Goal: Check status: Check status

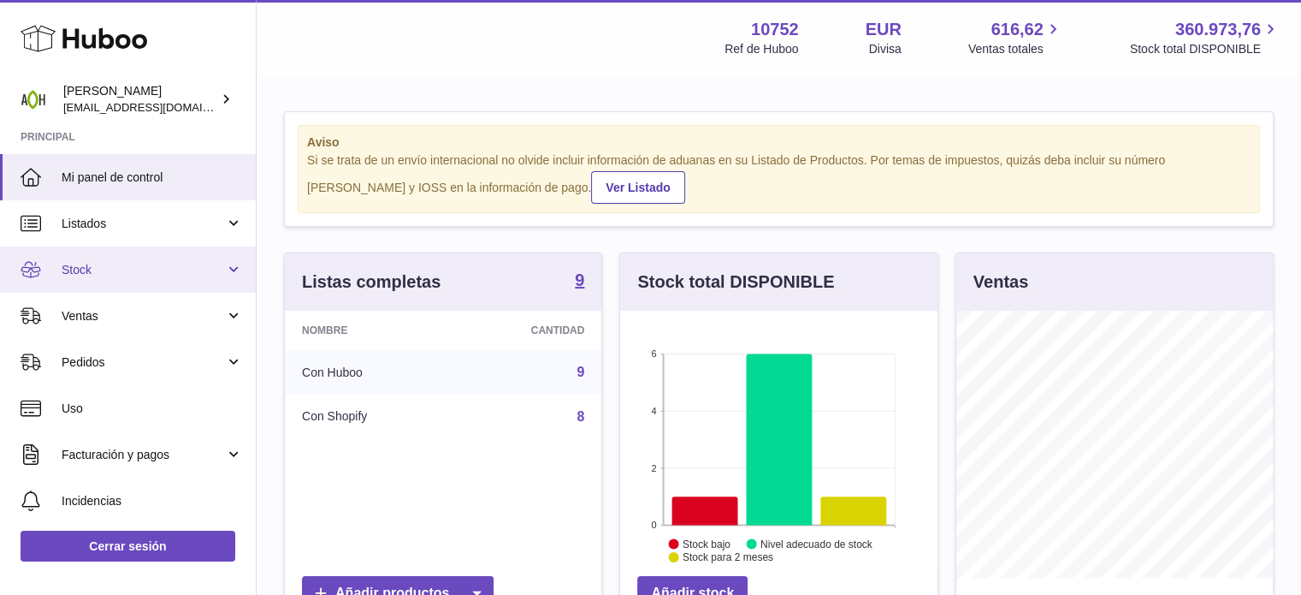
scroll to position [267, 317]
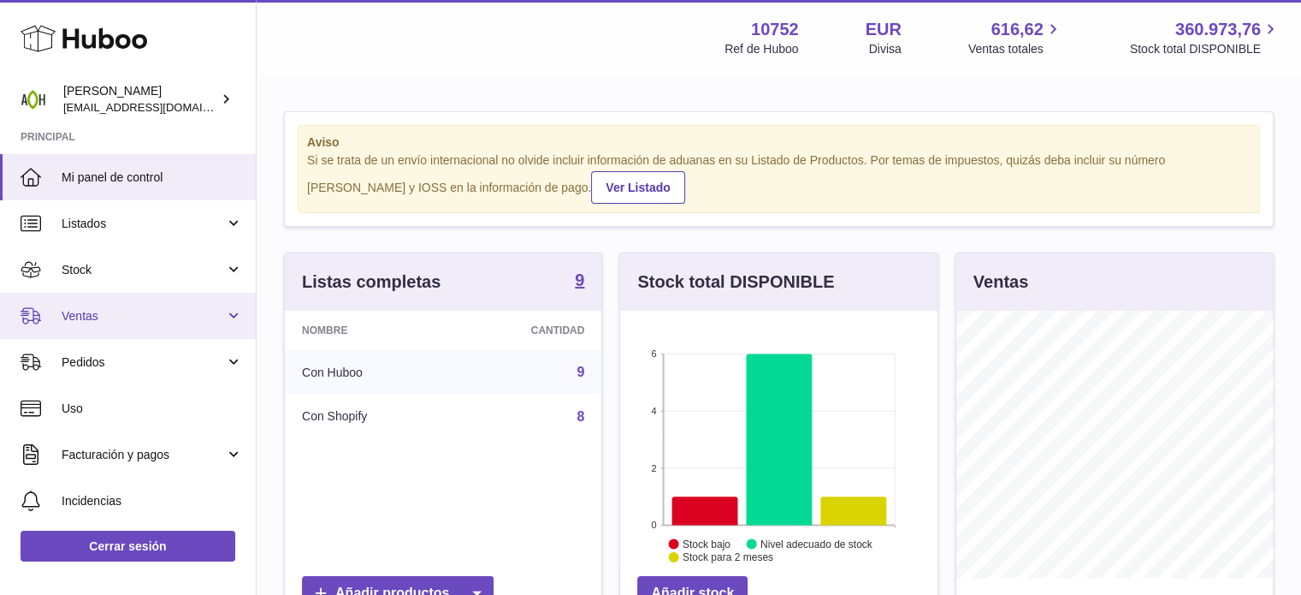
click at [236, 311] on link "Ventas" at bounding box center [128, 316] width 256 height 46
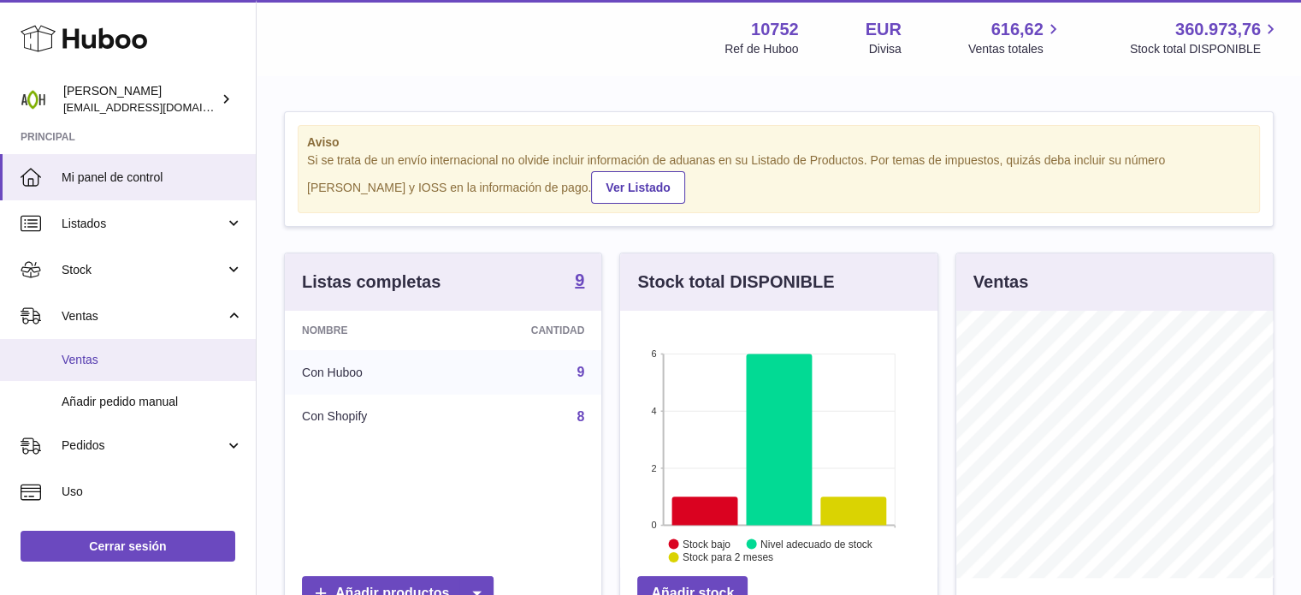
click at [172, 365] on span "Ventas" at bounding box center [152, 360] width 181 height 16
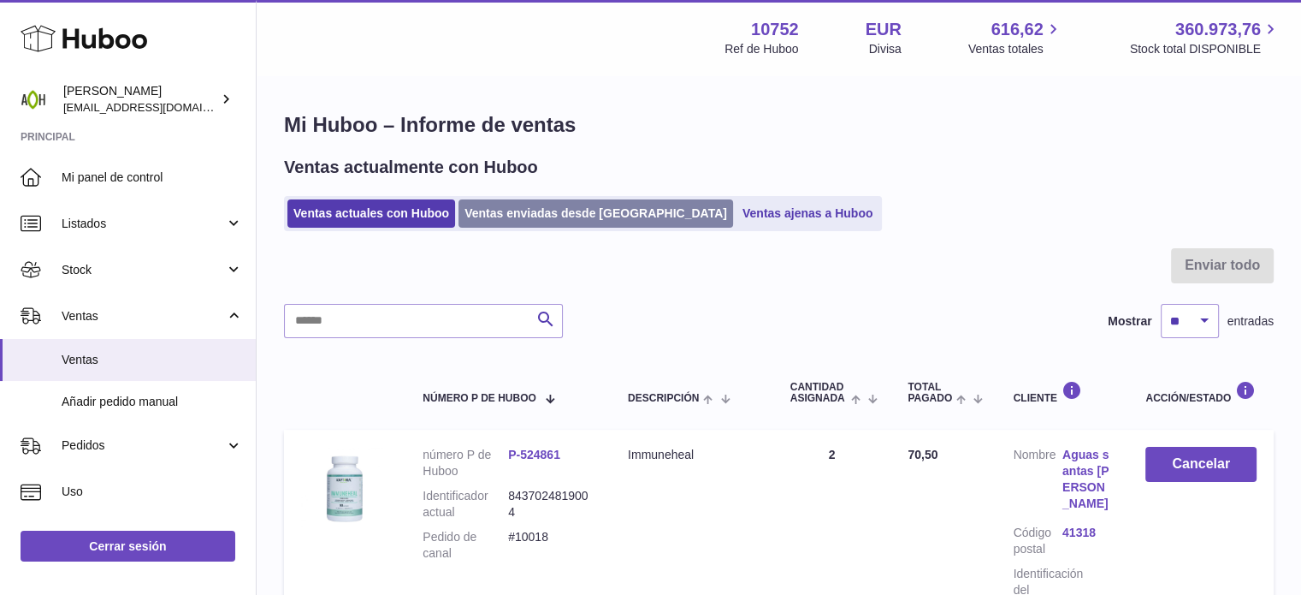
click at [561, 211] on link "Ventas enviadas desde [GEOGRAPHIC_DATA]" at bounding box center [596, 213] width 275 height 28
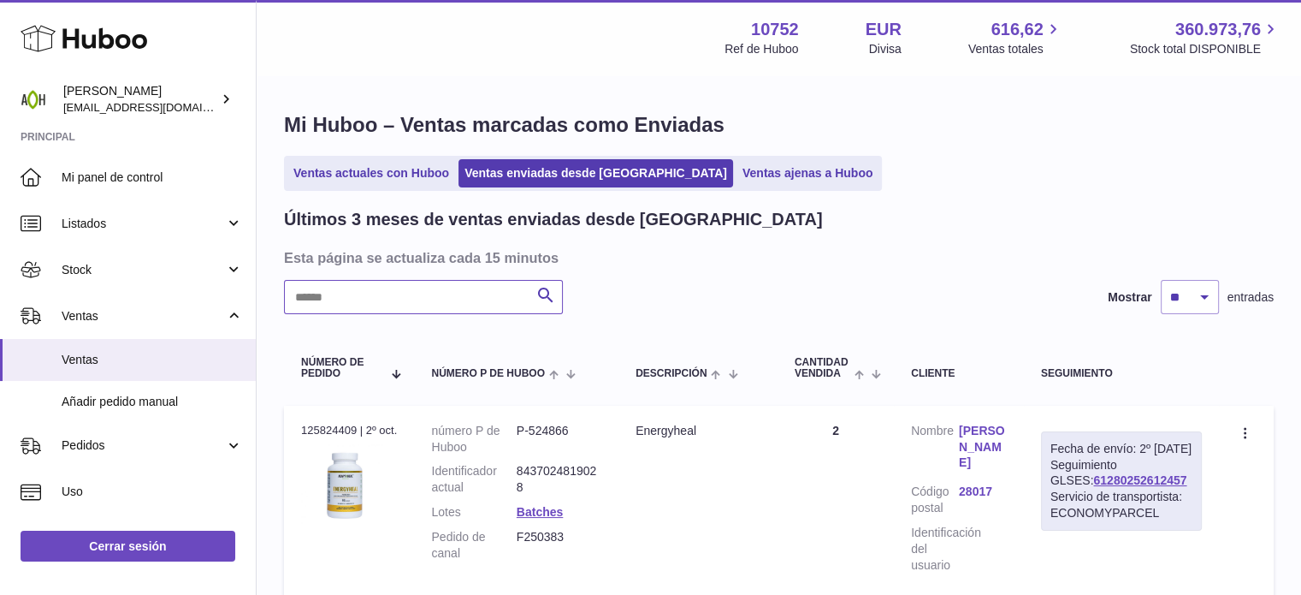
click at [443, 302] on input "text" at bounding box center [423, 297] width 279 height 34
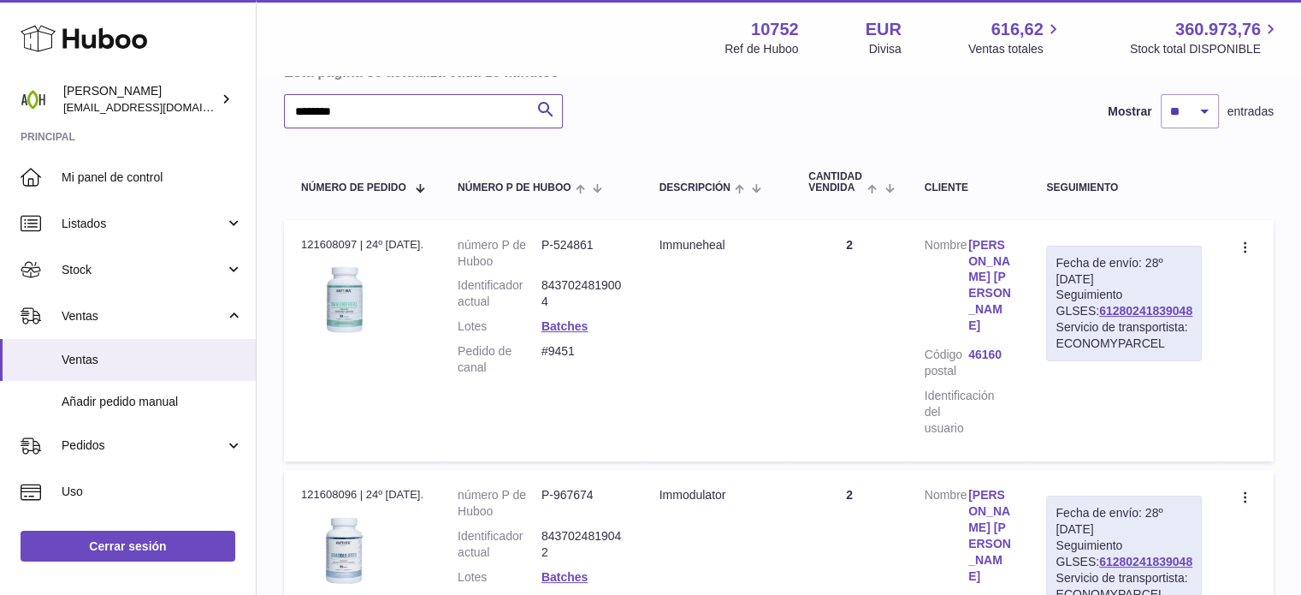
scroll to position [182, 0]
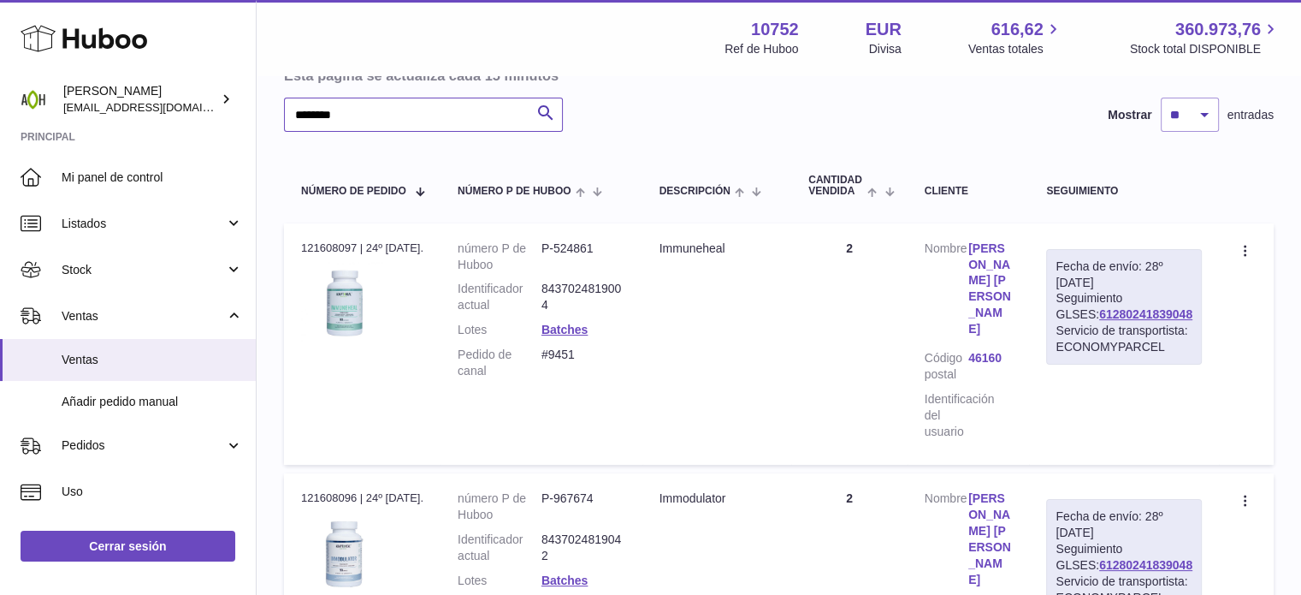
type input "********"
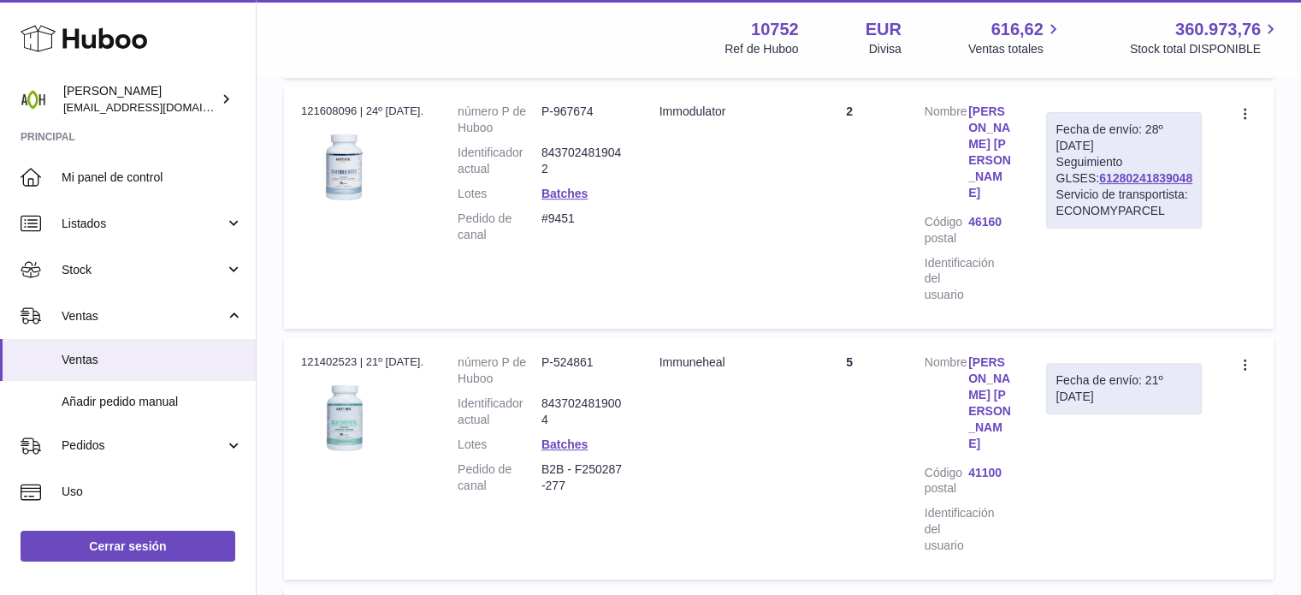
scroll to position [572, 0]
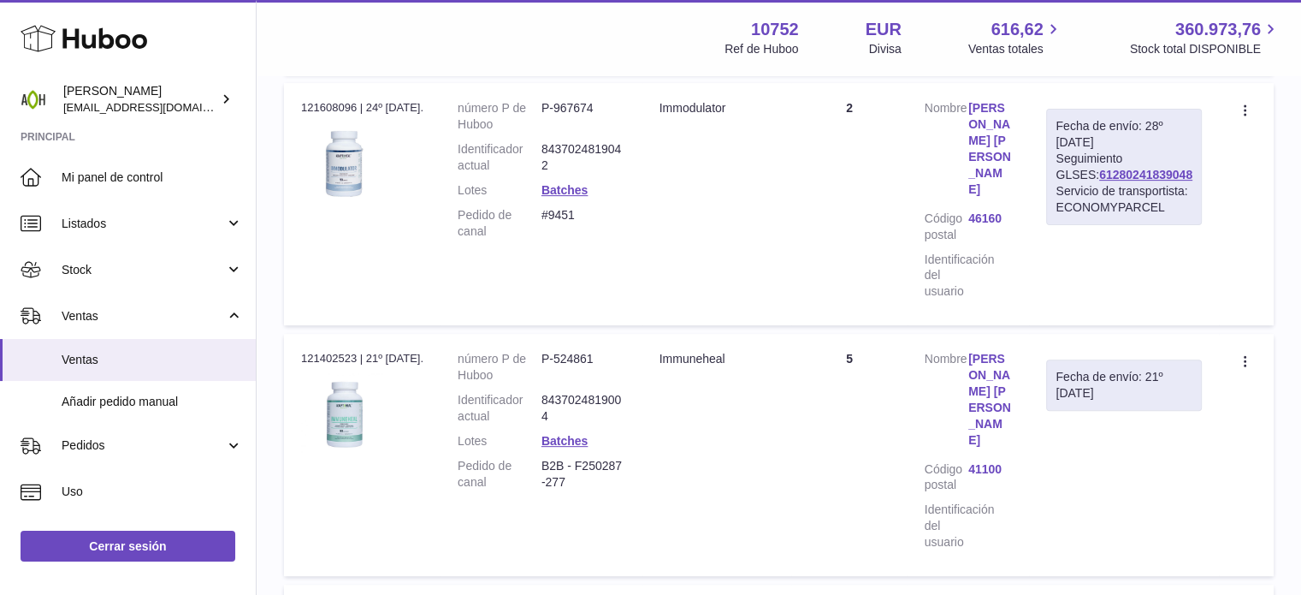
click at [1012, 351] on link "Ana Belen Suarez" at bounding box center [991, 399] width 44 height 97
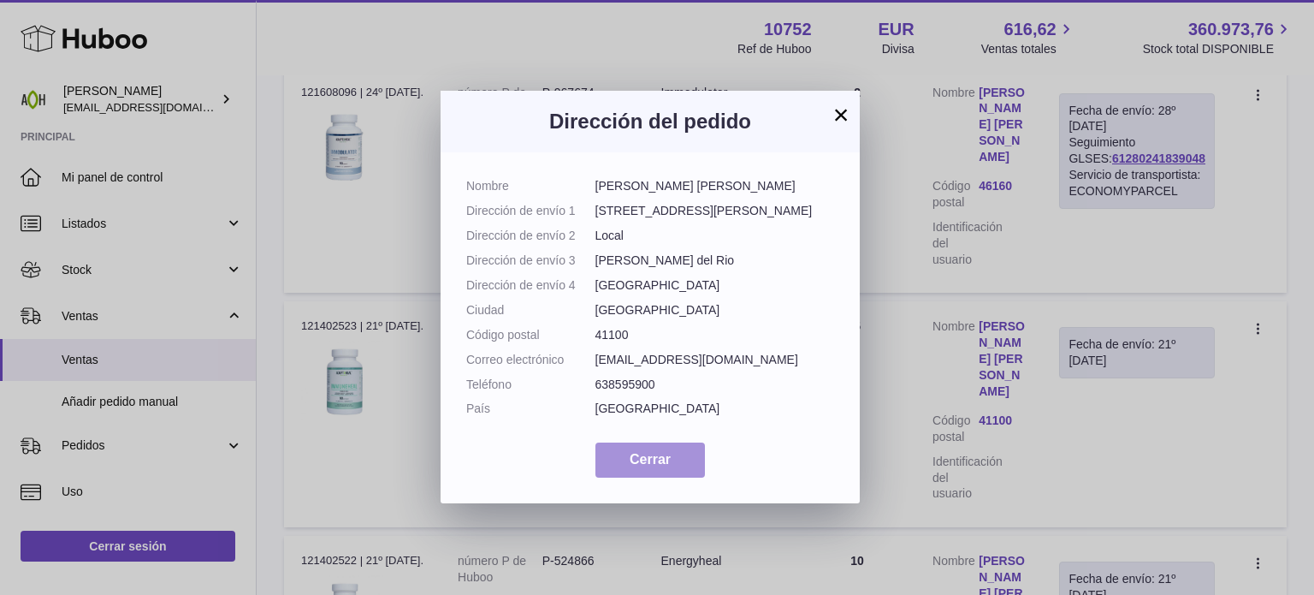
click at [672, 459] on button "Cerrar" at bounding box center [650, 459] width 110 height 35
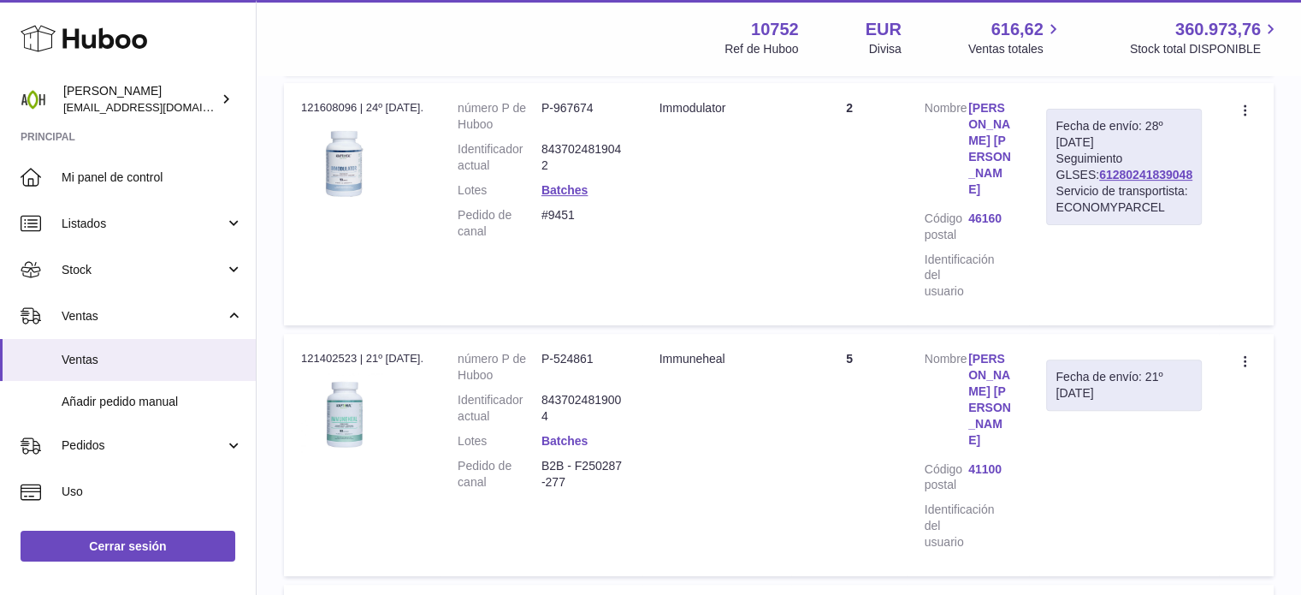
click at [542, 434] on link "Batches" at bounding box center [565, 441] width 46 height 14
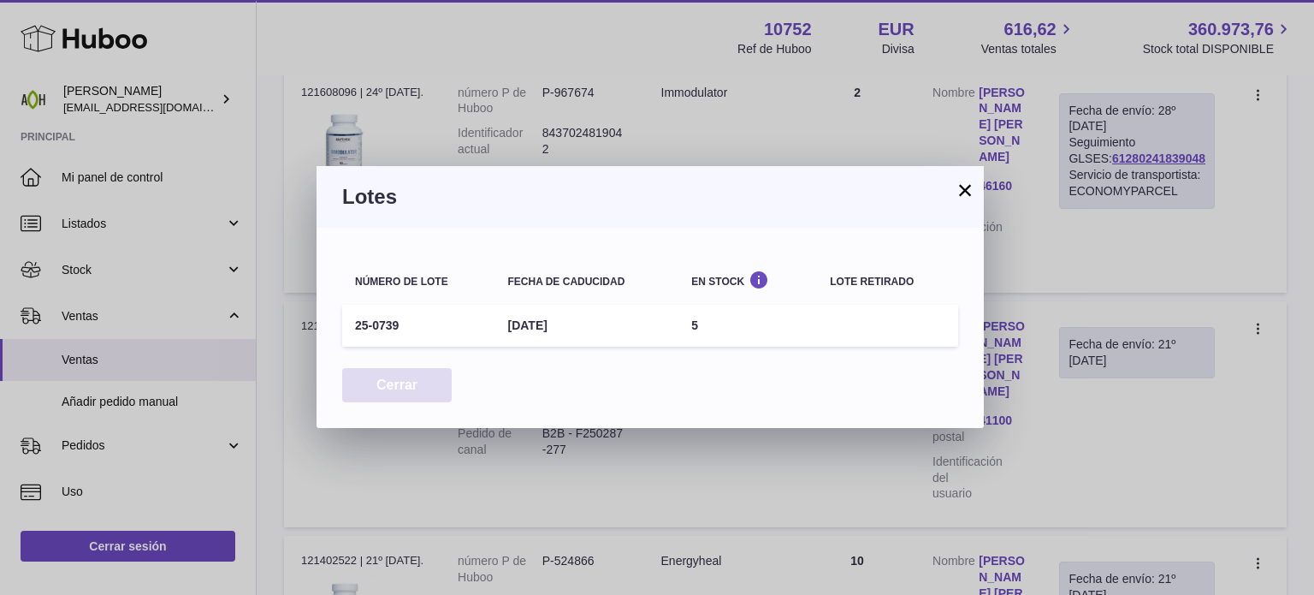
click at [424, 383] on button "Cerrar" at bounding box center [397, 385] width 110 height 35
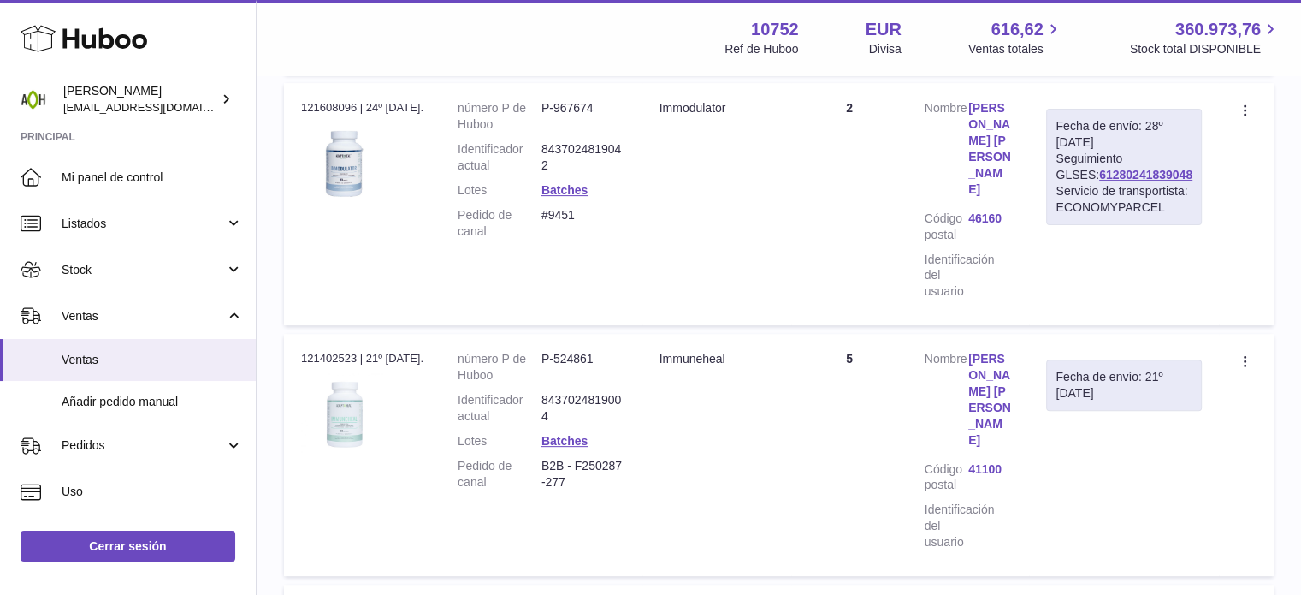
click at [360, 372] on img at bounding box center [344, 415] width 86 height 86
